Goal: Check status: Check status

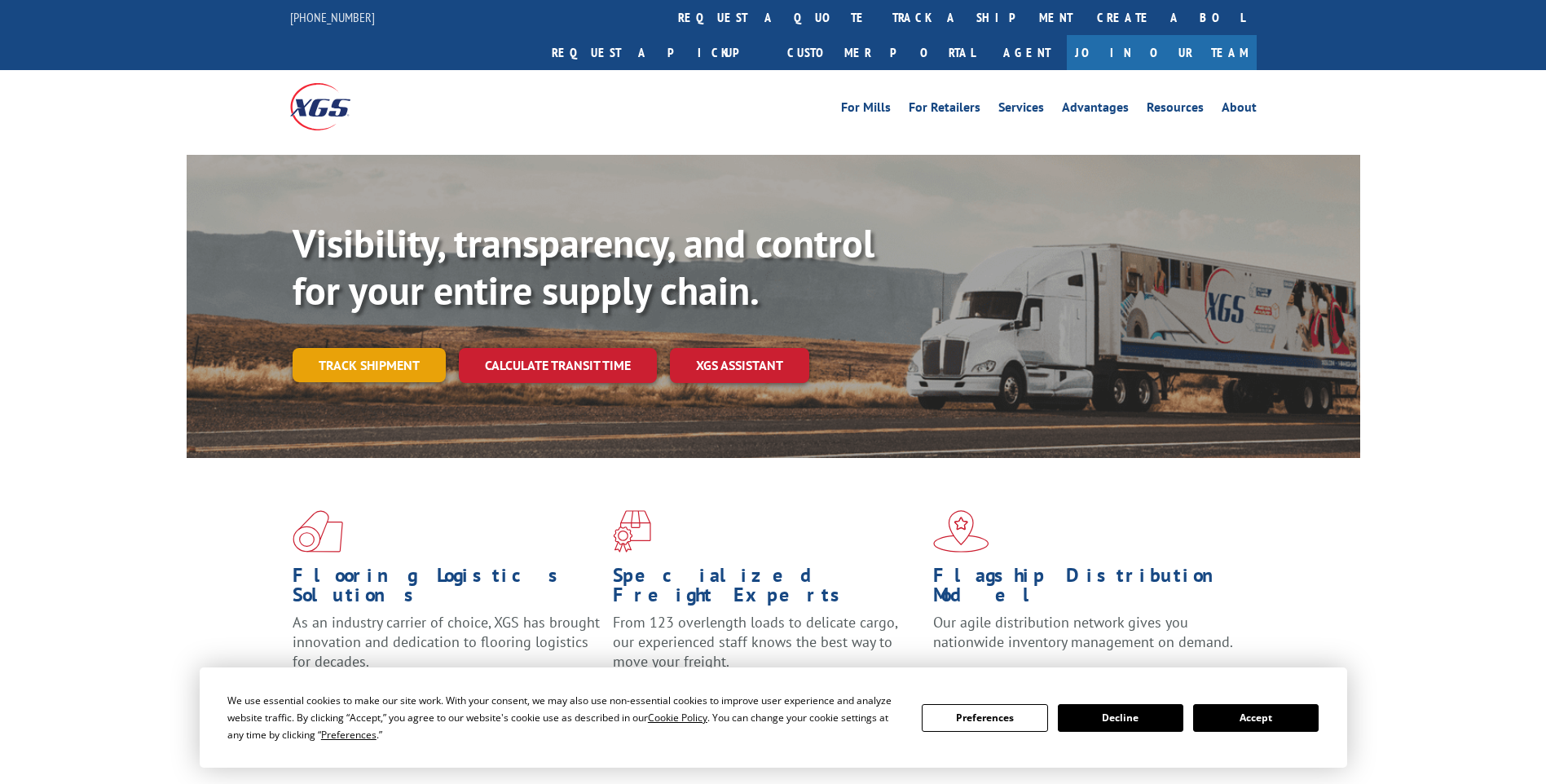
click at [336, 348] on link "Track shipment" at bounding box center [369, 365] width 153 height 34
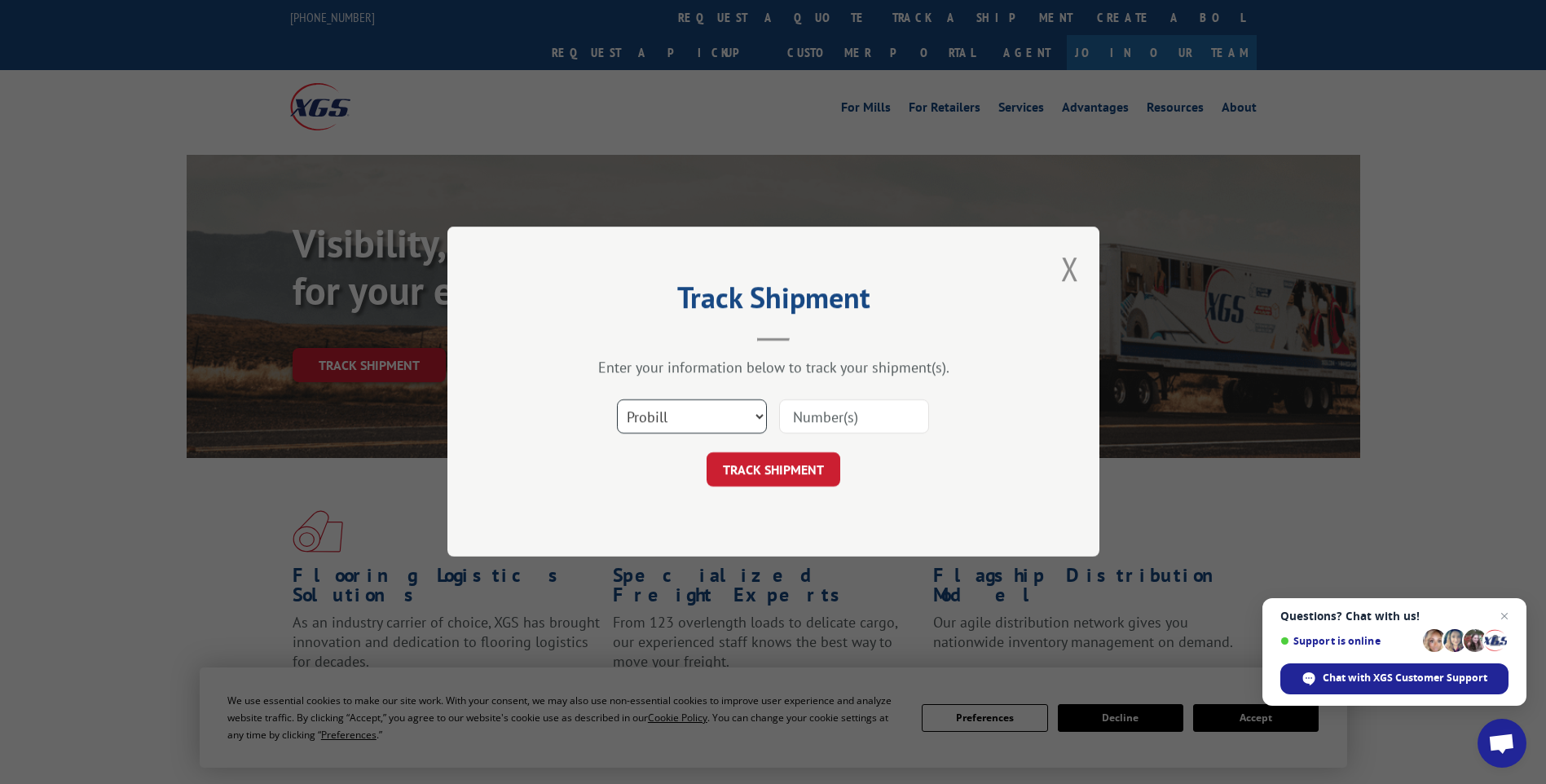
click at [661, 419] on select "Select category... Probill BOL PO" at bounding box center [692, 417] width 150 height 34
select select "po"
click at [617, 400] on select "Select category... Probill BOL PO" at bounding box center [692, 417] width 150 height 34
click at [811, 420] on input at bounding box center [854, 417] width 150 height 34
type input "01573783"
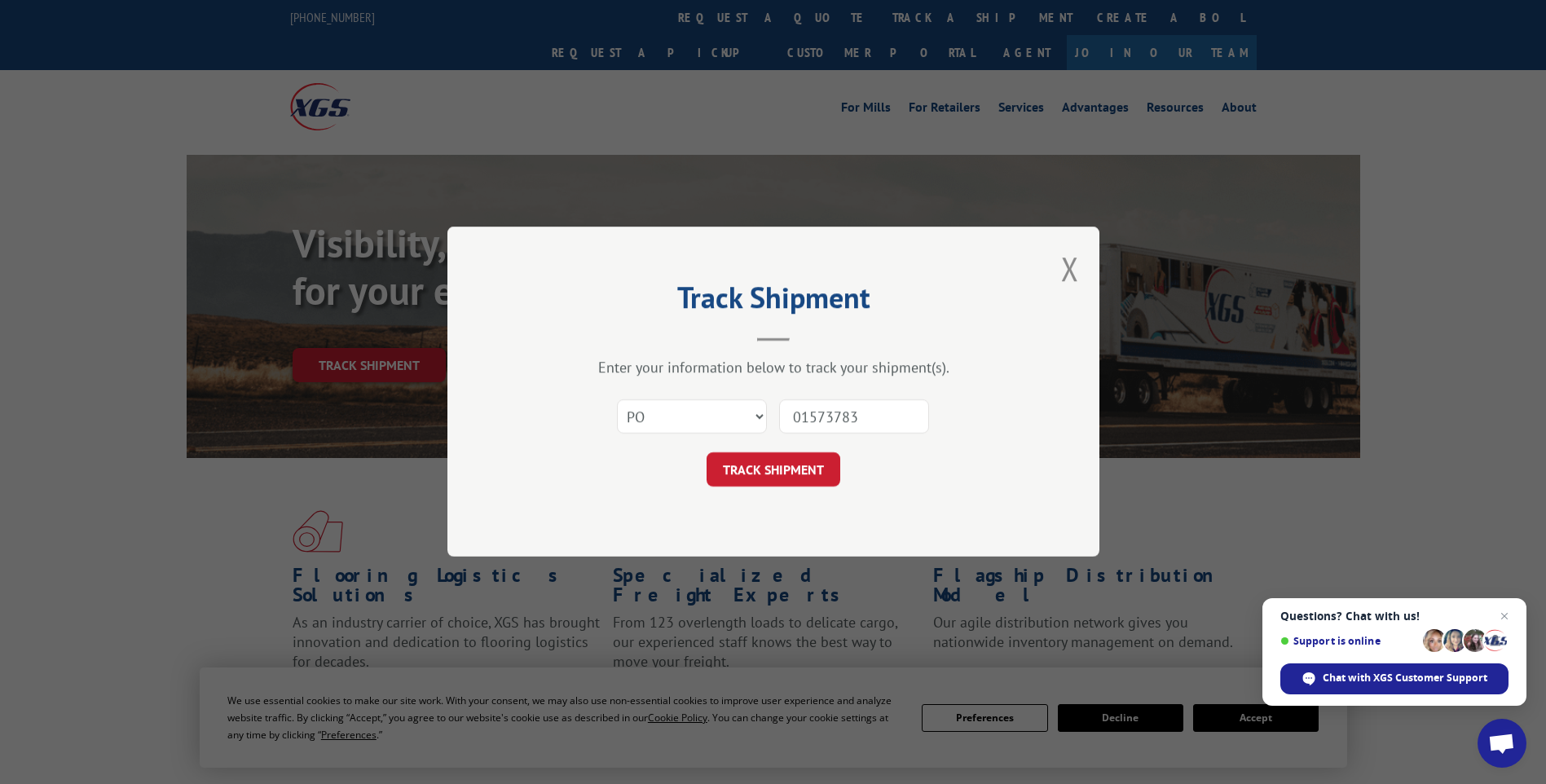
click button "TRACK SHIPMENT" at bounding box center [773, 469] width 134 height 34
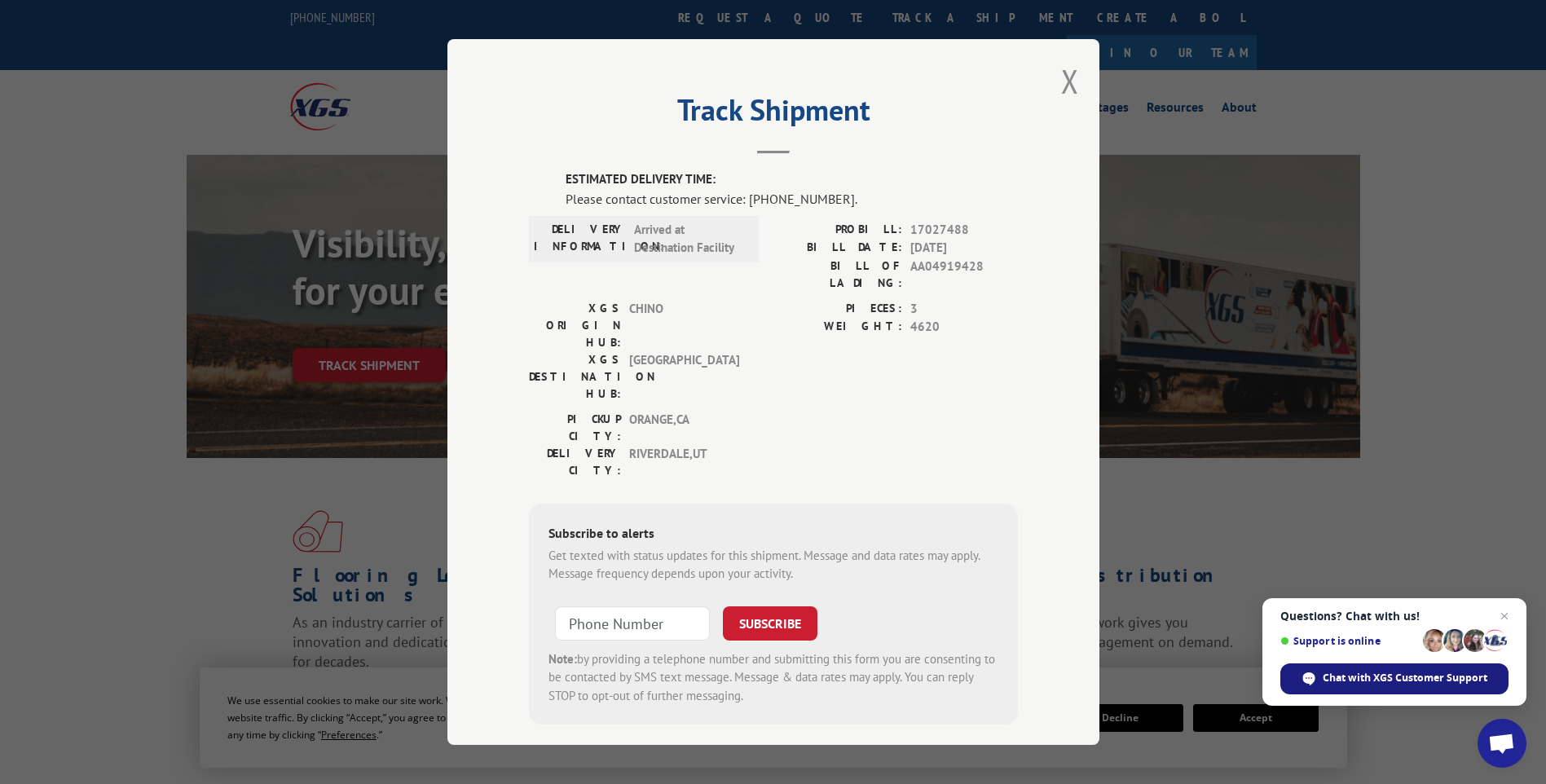
click at [1434, 687] on span "Chat with XGS Customer Support" at bounding box center [1394, 678] width 228 height 31
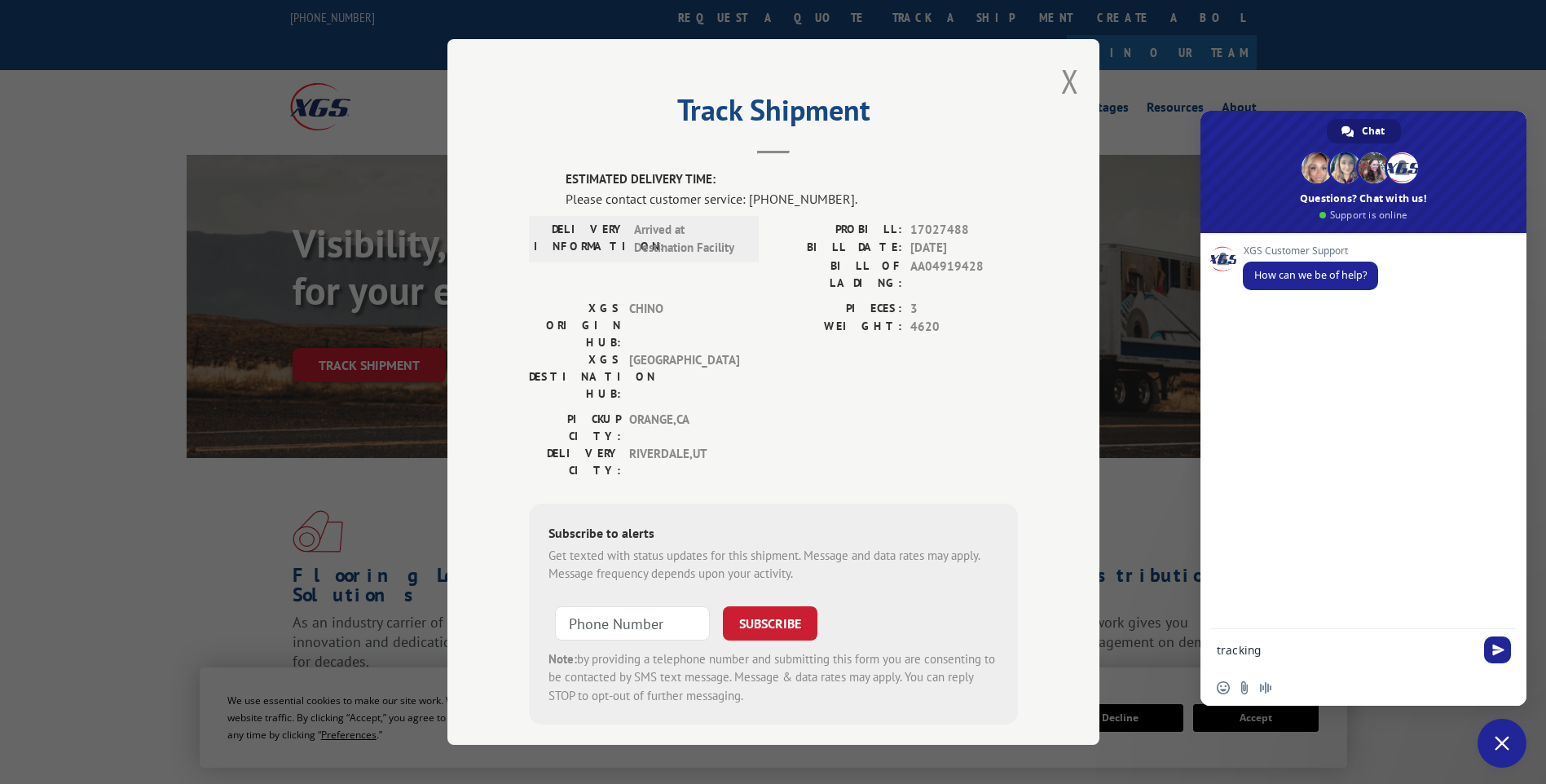
type textarea "tracking"
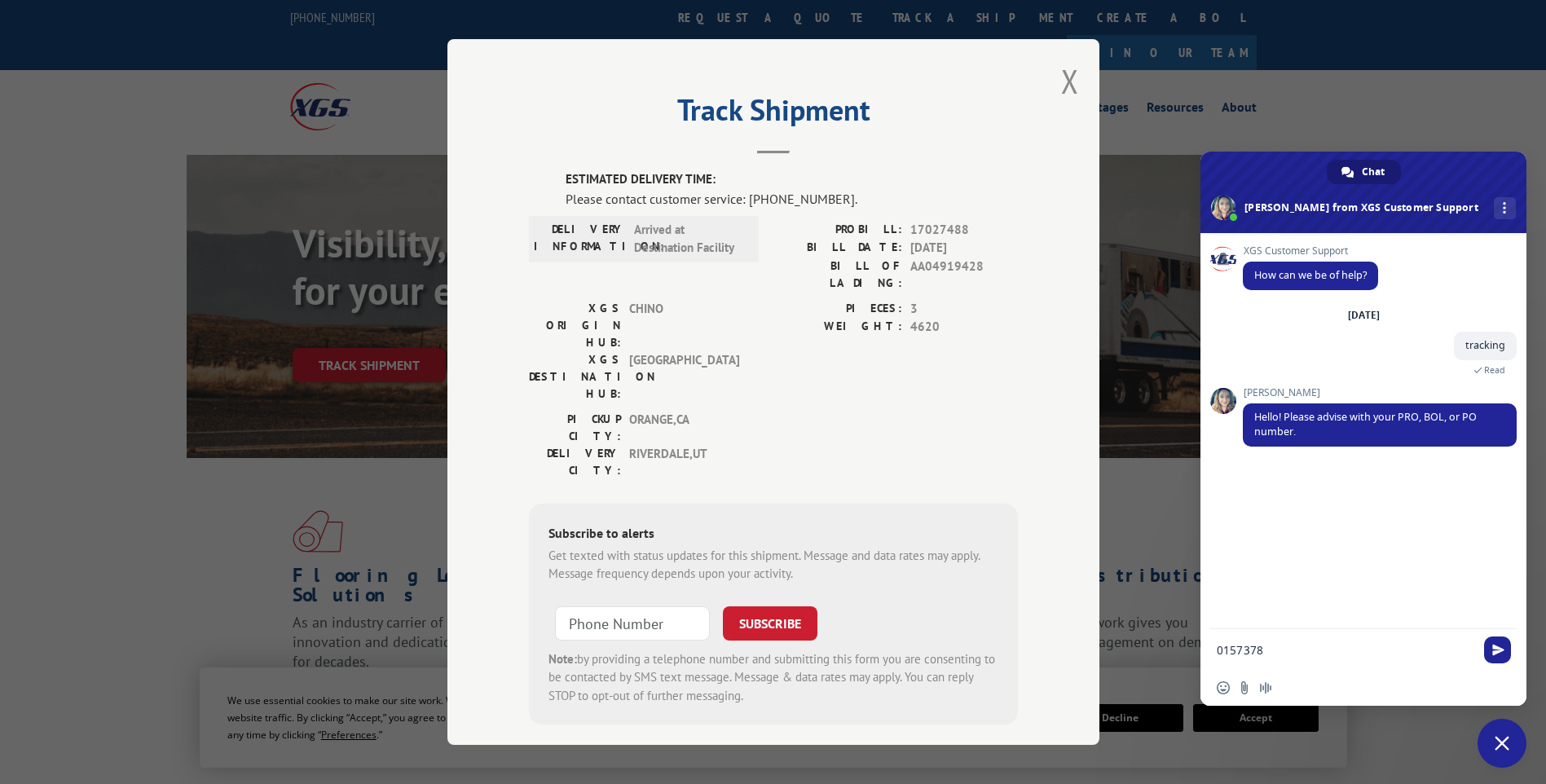
type textarea "01573783"
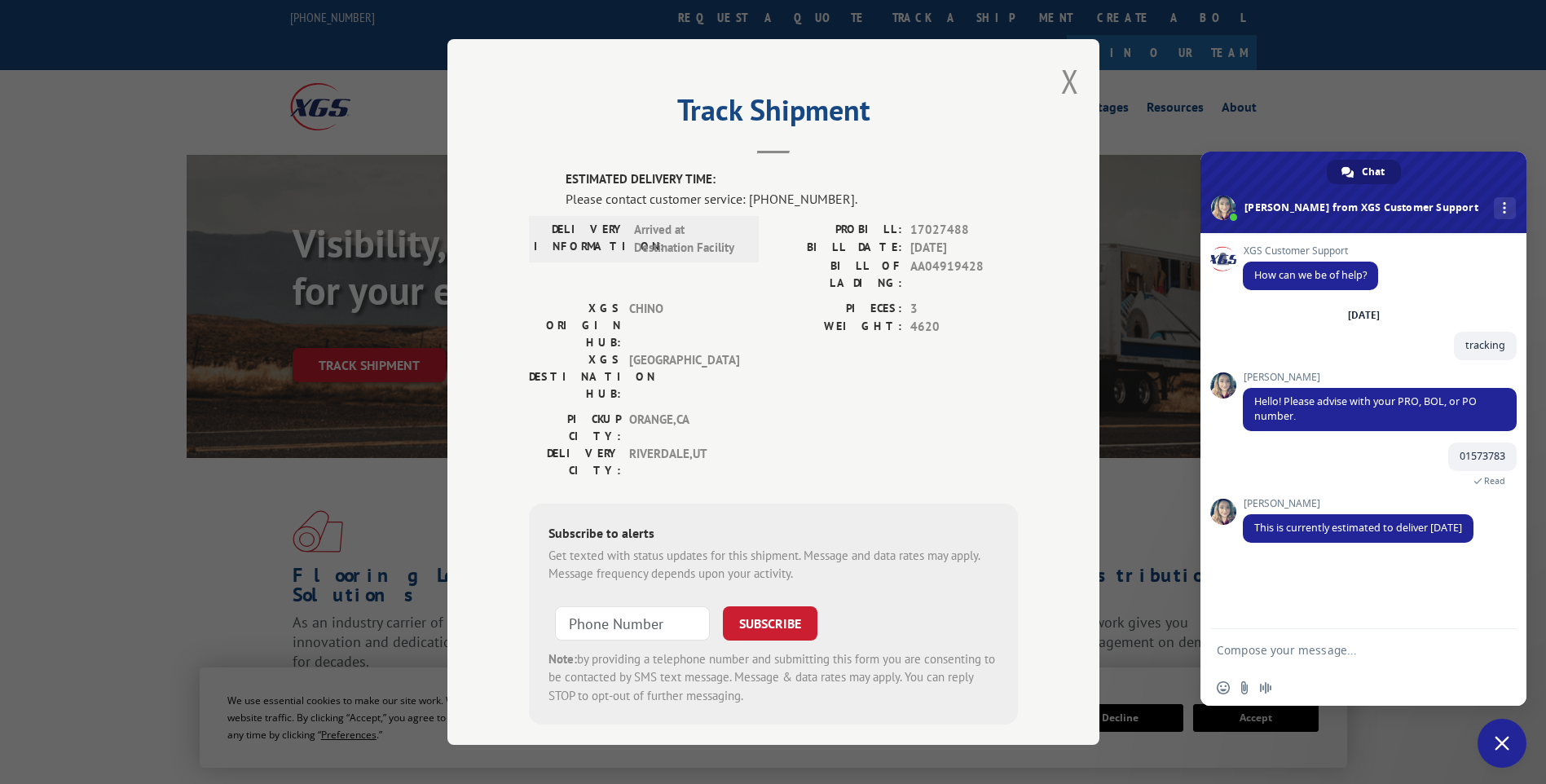
click at [1321, 658] on textarea "Compose your message..." at bounding box center [1347, 649] width 261 height 41
type textarea "ok great thank you so much"
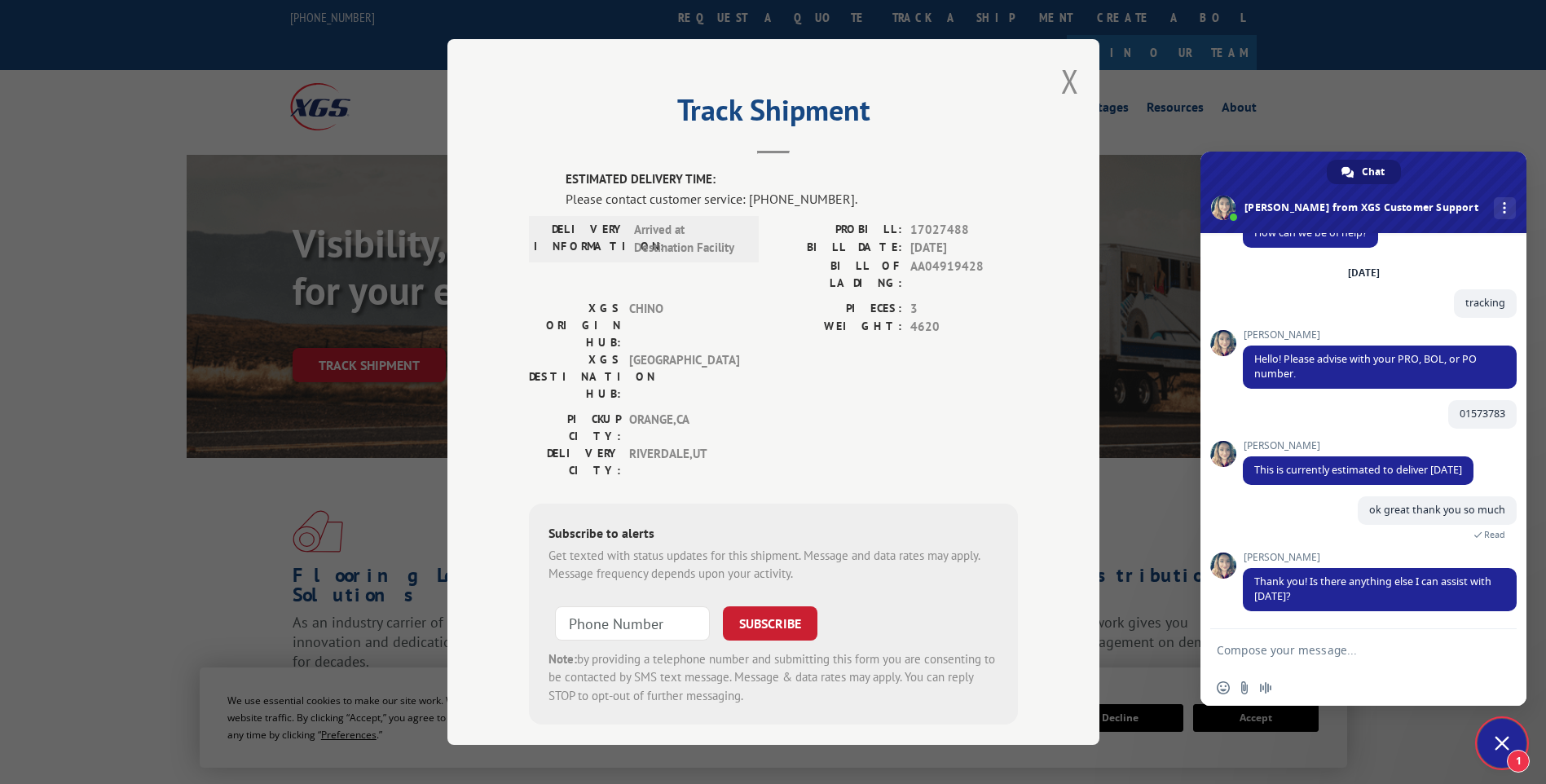
scroll to position [90, 0]
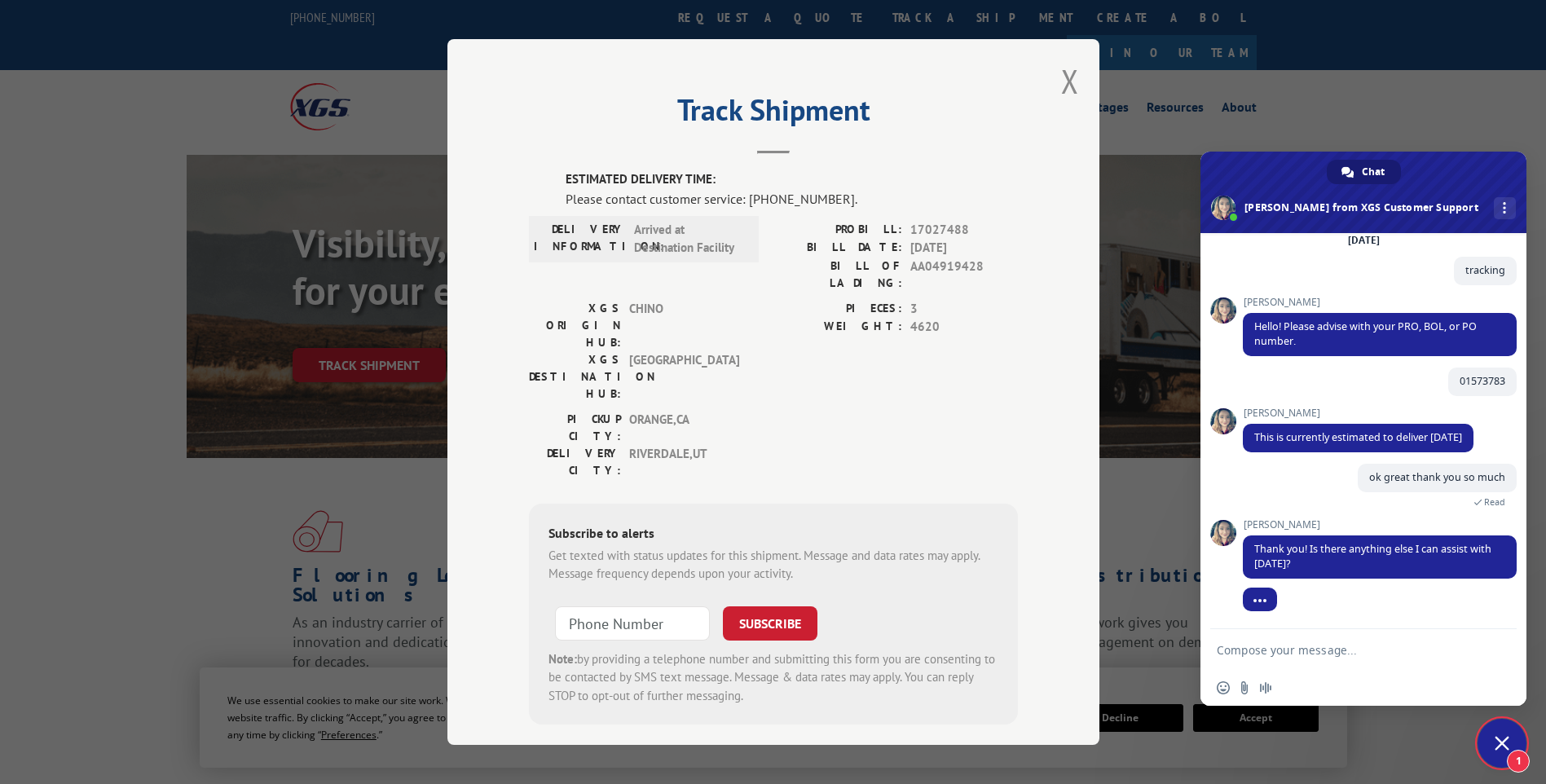
click at [1229, 657] on textarea "Compose your message..." at bounding box center [1347, 649] width 261 height 41
type textarea "no thanks"
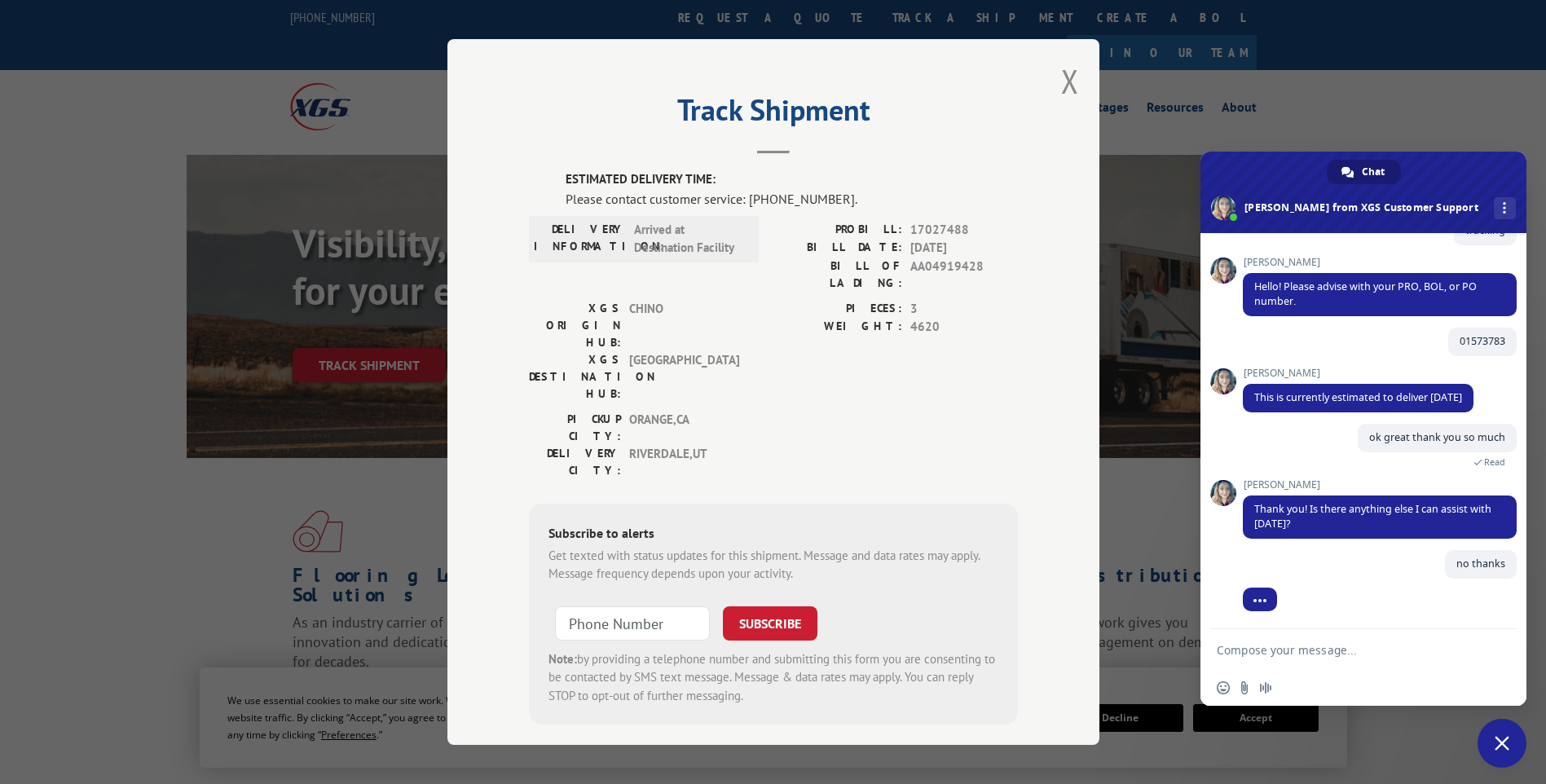
scroll to position [130, 0]
